Goal: Navigation & Orientation: Find specific page/section

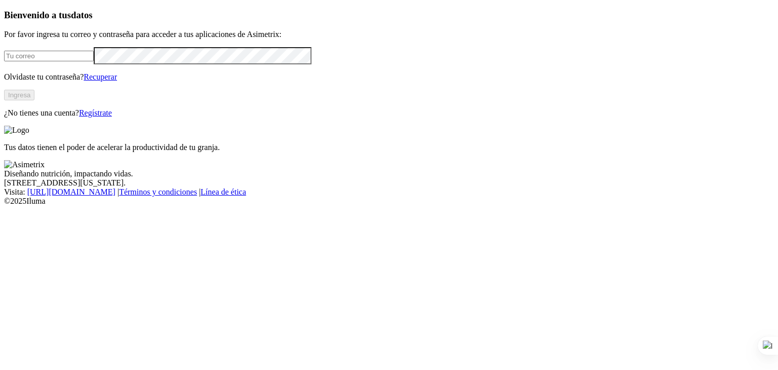
type input "[PERSON_NAME][EMAIL_ADDRESS][DOMAIN_NAME]"
click at [34, 100] on button "Ingresa" at bounding box center [19, 95] width 30 height 11
